Goal: Task Accomplishment & Management: Use online tool/utility

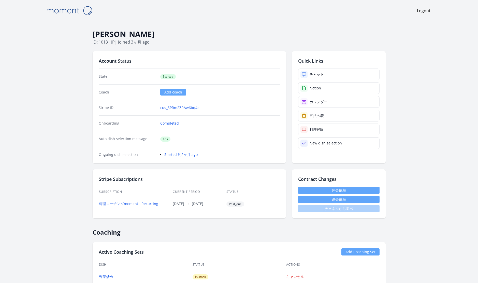
scroll to position [37, 0]
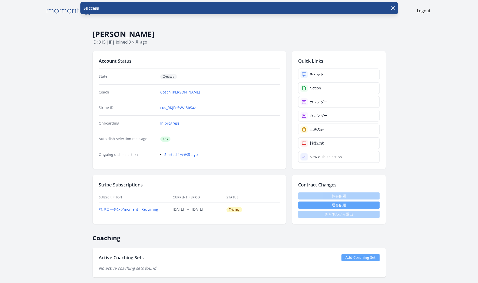
click at [457, 159] on body "Success Logout Asako Harada ID: 915 | jp | Joined 9ヶ月 ago Account Status State …" at bounding box center [239, 141] width 478 height 283
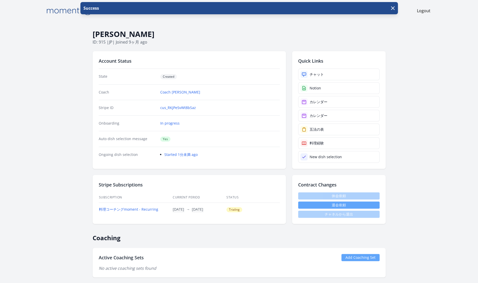
click at [434, 130] on body "Success Logout Asako Harada ID: 915 | jp | Joined 9ヶ月 ago Account Status State …" at bounding box center [239, 141] width 478 height 283
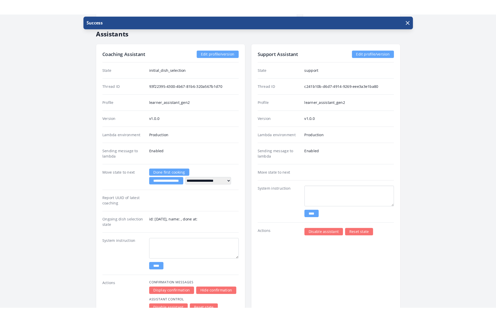
scroll to position [728, 0]
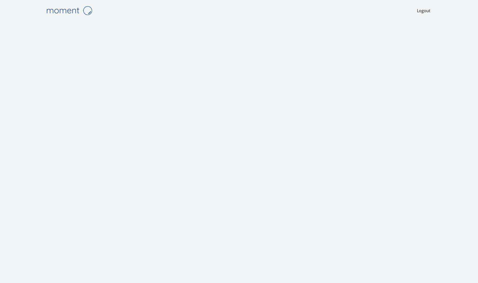
click at [67, 10] on img at bounding box center [69, 10] width 51 height 13
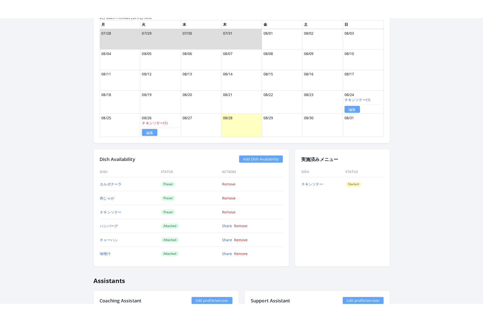
scroll to position [329, 0]
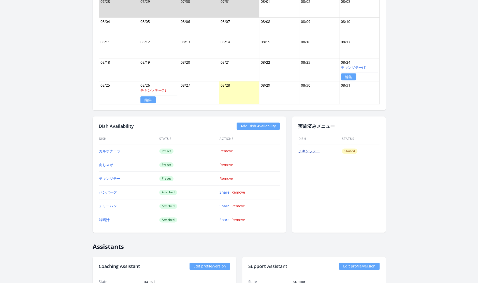
click at [308, 149] on link "チキンソテー" at bounding box center [308, 150] width 21 height 5
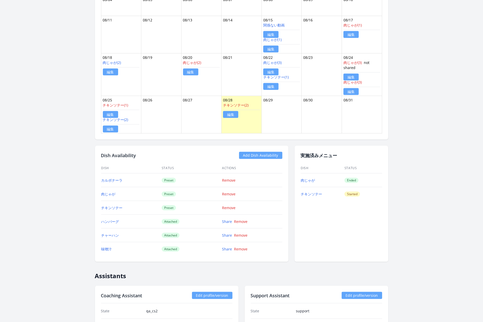
scroll to position [351, 0]
click at [312, 191] on link "チキンソテー" at bounding box center [311, 193] width 21 height 5
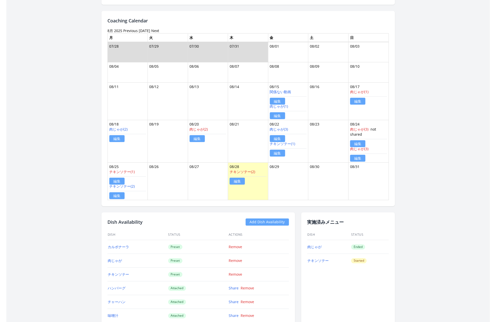
scroll to position [284, 0]
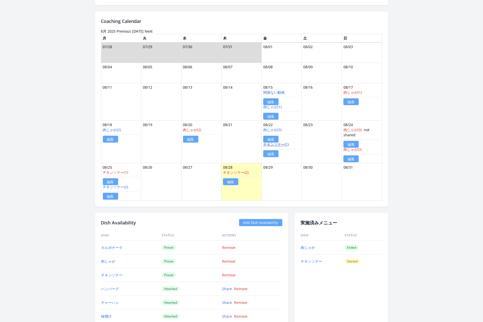
click at [276, 144] on link "チキンソテー(1)" at bounding box center [275, 144] width 25 height 5
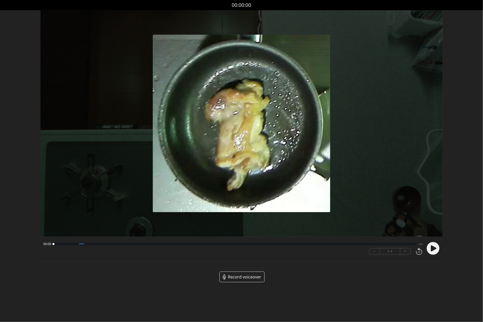
click at [241, 277] on span "Record voiceover" at bounding box center [244, 276] width 33 height 6
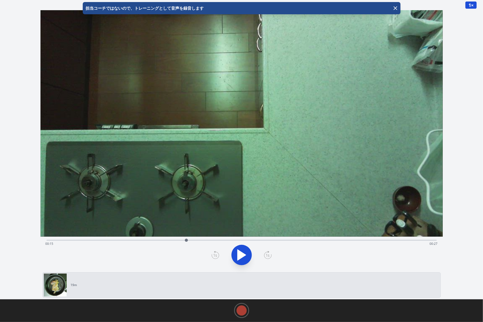
drag, startPoint x: 47, startPoint y: 238, endPoint x: 186, endPoint y: 238, distance: 138.4
click at [186, 238] on div at bounding box center [186, 239] width 3 height 3
drag, startPoint x: 185, startPoint y: 239, endPoint x: 390, endPoint y: 246, distance: 204.9
click at [390, 240] on div "Time elapsed: 00:36 Time remaining: 00:06" at bounding box center [242, 239] width 390 height 1
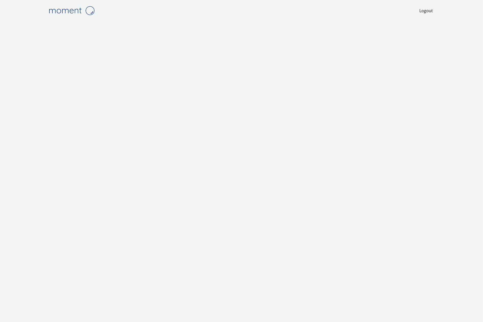
click at [70, 10] on img at bounding box center [71, 10] width 51 height 13
